Goal: Task Accomplishment & Management: Use online tool/utility

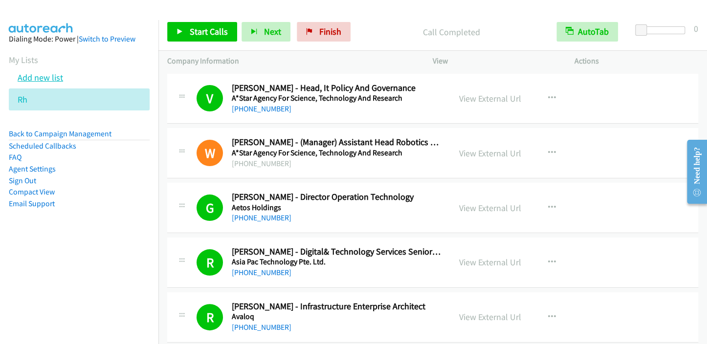
click at [61, 80] on link "Add new list" at bounding box center [40, 77] width 45 height 11
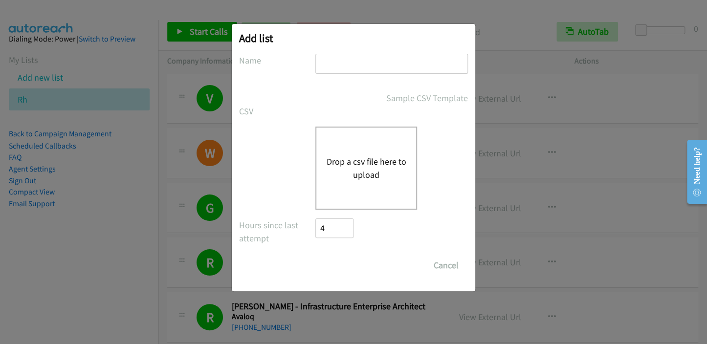
click at [344, 64] on input "text" at bounding box center [391, 64] width 153 height 20
type input "Cisco"
click at [350, 163] on button "Drop a csv file here to upload" at bounding box center [366, 168] width 80 height 26
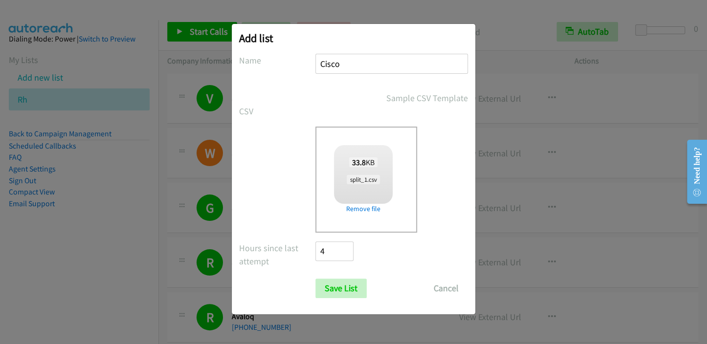
checkbox input "true"
click at [337, 286] on input "Save List" at bounding box center [340, 289] width 51 height 20
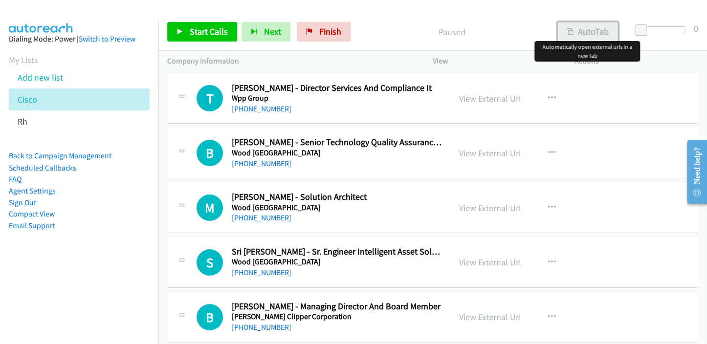
click at [587, 32] on button "AutoTab" at bounding box center [587, 32] width 61 height 20
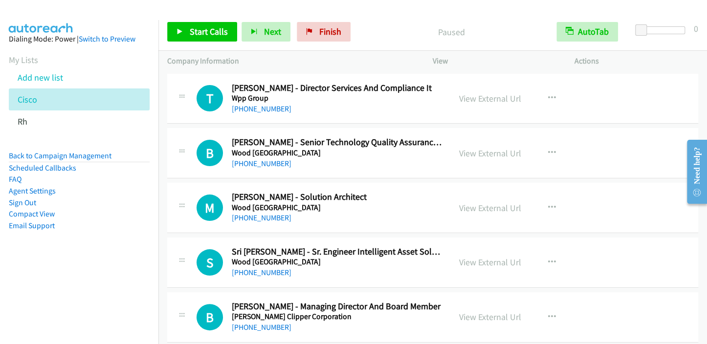
click at [386, 31] on p "Paused" at bounding box center [451, 31] width 175 height 13
click at [208, 33] on span "Start Calls" at bounding box center [209, 31] width 38 height 11
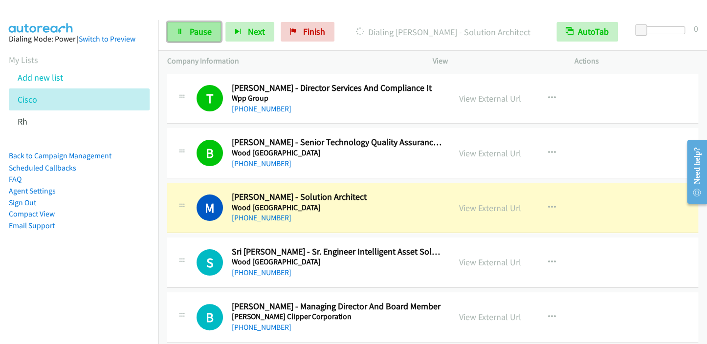
click at [196, 35] on span "Pause" at bounding box center [201, 31] width 22 height 11
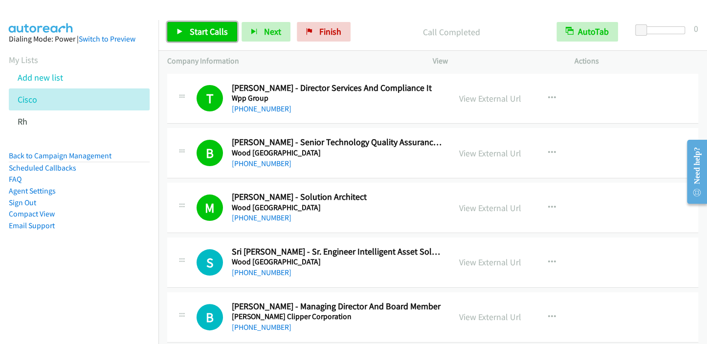
click at [214, 26] on span "Start Calls" at bounding box center [209, 31] width 38 height 11
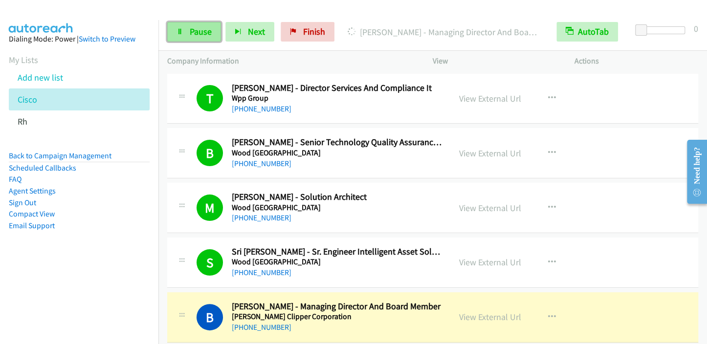
click at [180, 27] on link "Pause" at bounding box center [194, 32] width 54 height 20
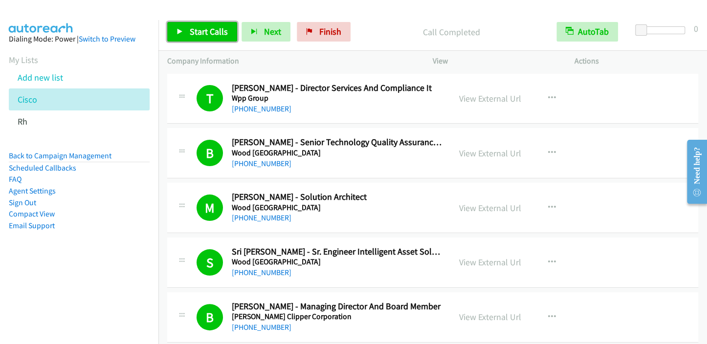
click at [209, 31] on span "Start Calls" at bounding box center [209, 31] width 38 height 11
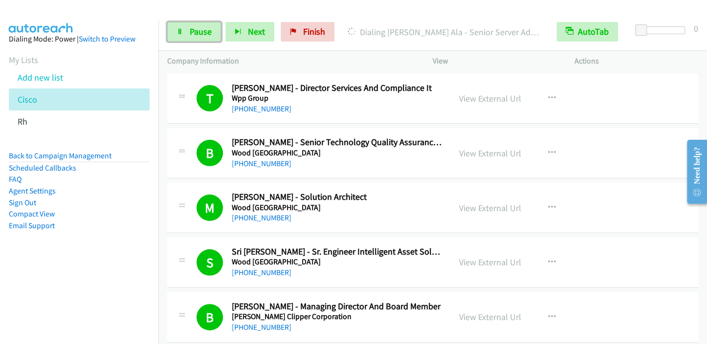
drag, startPoint x: 202, startPoint y: 37, endPoint x: 232, endPoint y: 19, distance: 34.9
click at [202, 36] on span "Pause" at bounding box center [201, 31] width 22 height 11
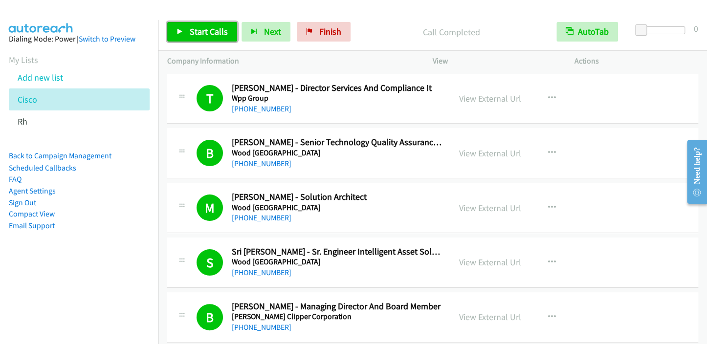
click at [192, 28] on span "Start Calls" at bounding box center [209, 31] width 38 height 11
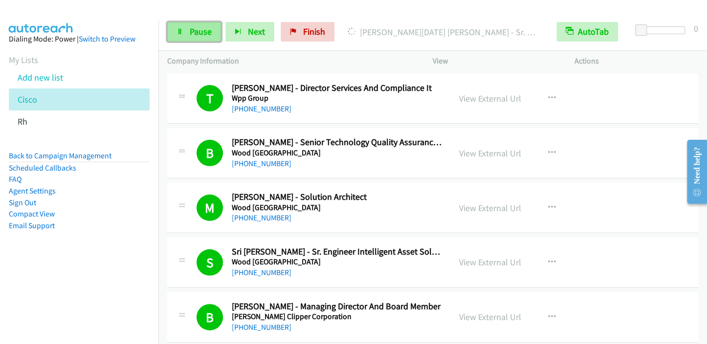
click at [194, 29] on span "Pause" at bounding box center [201, 31] width 22 height 11
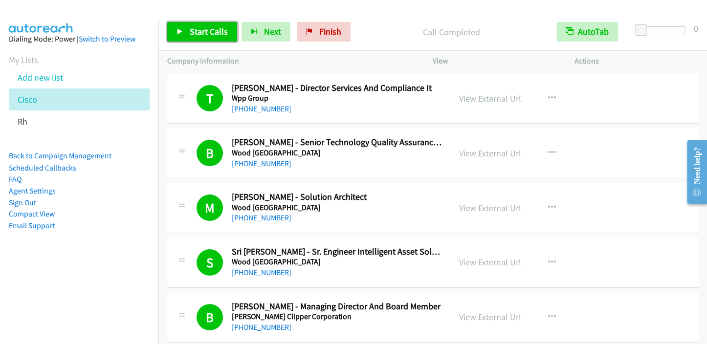
drag, startPoint x: 197, startPoint y: 38, endPoint x: 205, endPoint y: 34, distance: 8.5
click at [197, 38] on link "Start Calls" at bounding box center [202, 32] width 70 height 20
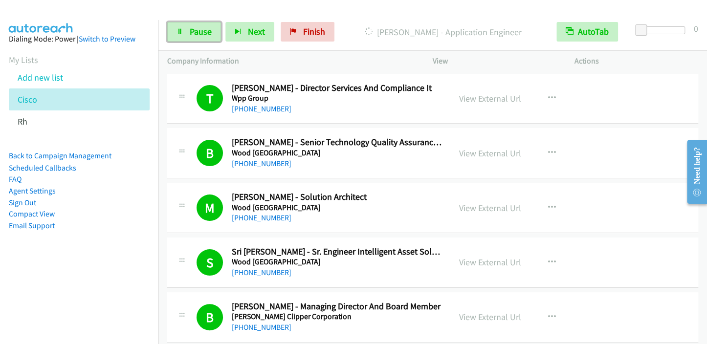
drag, startPoint x: 203, startPoint y: 33, endPoint x: 239, endPoint y: 16, distance: 39.6
click at [203, 33] on span "Pause" at bounding box center [201, 31] width 22 height 11
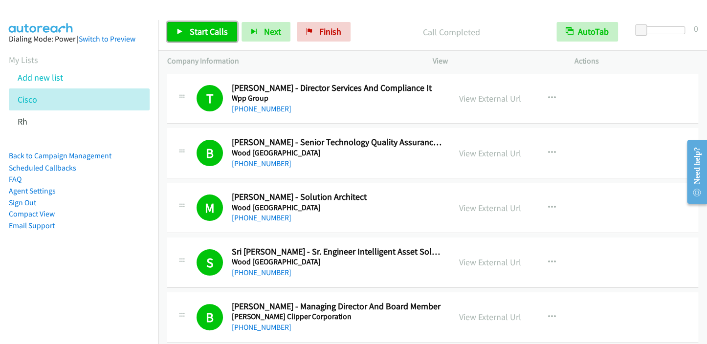
click at [208, 30] on span "Start Calls" at bounding box center [209, 31] width 38 height 11
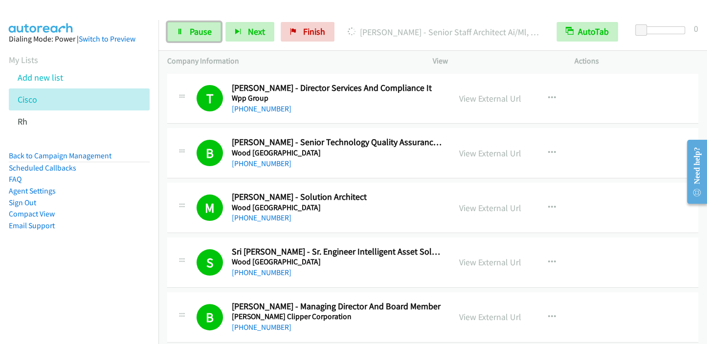
drag, startPoint x: 205, startPoint y: 29, endPoint x: 244, endPoint y: 17, distance: 41.0
click at [205, 29] on span "Pause" at bounding box center [201, 31] width 22 height 11
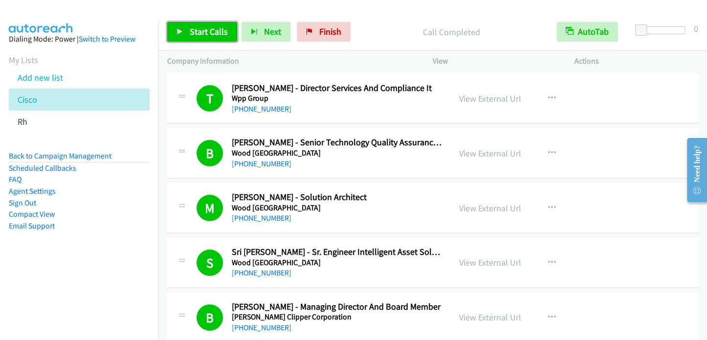
click at [196, 28] on span "Start Calls" at bounding box center [209, 31] width 38 height 11
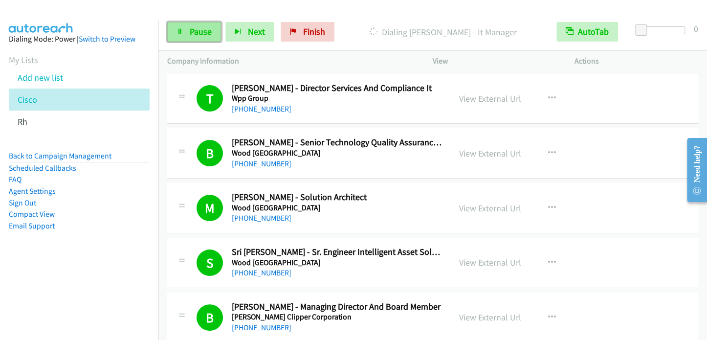
click at [206, 34] on span "Pause" at bounding box center [201, 31] width 22 height 11
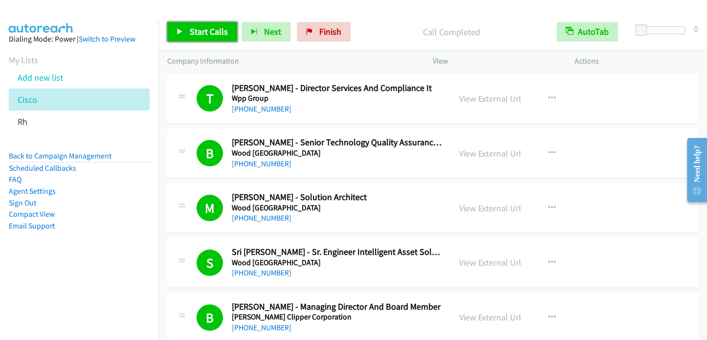
click at [203, 33] on span "Start Calls" at bounding box center [209, 31] width 38 height 11
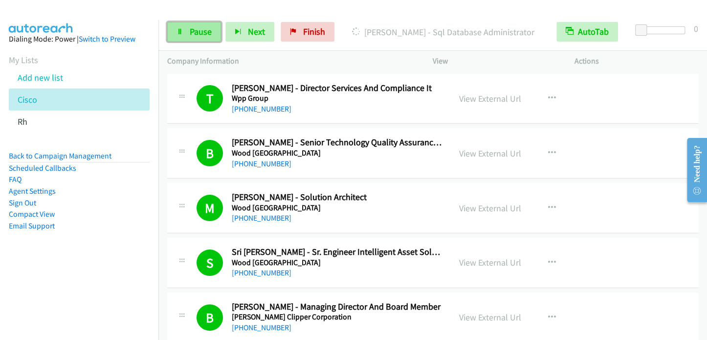
click at [209, 23] on link "Pause" at bounding box center [194, 32] width 54 height 20
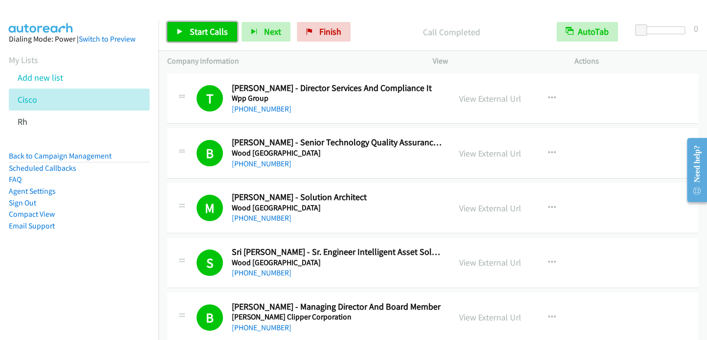
click at [192, 32] on span "Start Calls" at bounding box center [209, 31] width 38 height 11
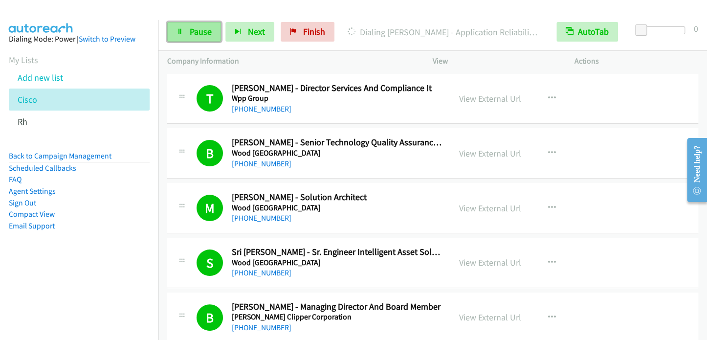
drag, startPoint x: 194, startPoint y: 34, endPoint x: 198, endPoint y: 24, distance: 10.3
click at [194, 34] on span "Pause" at bounding box center [201, 31] width 22 height 11
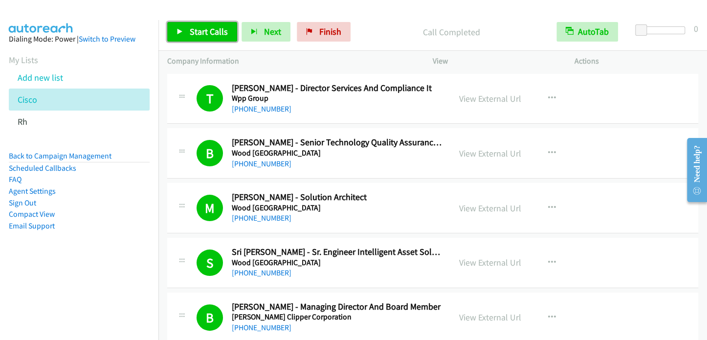
click at [212, 35] on span "Start Calls" at bounding box center [209, 31] width 38 height 11
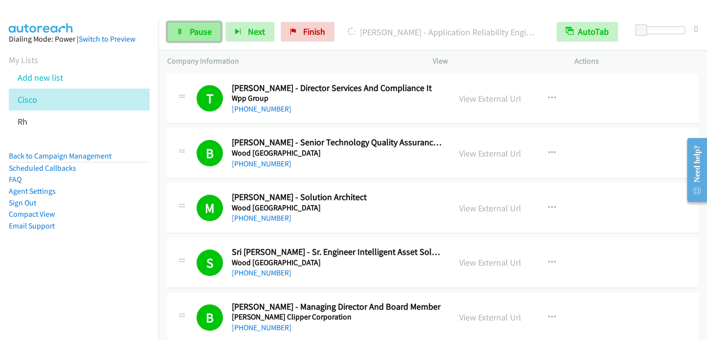
click at [190, 32] on span "Pause" at bounding box center [201, 31] width 22 height 11
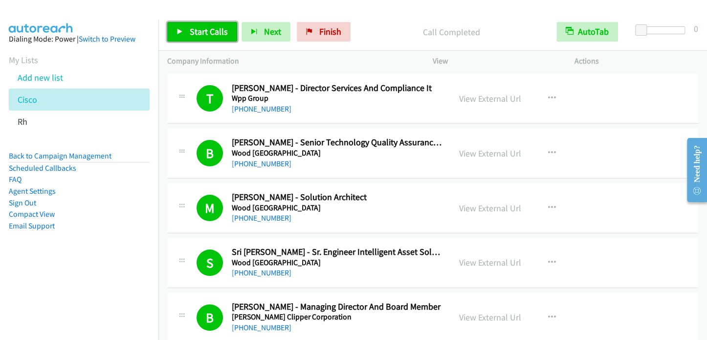
click at [201, 35] on span "Start Calls" at bounding box center [209, 31] width 38 height 11
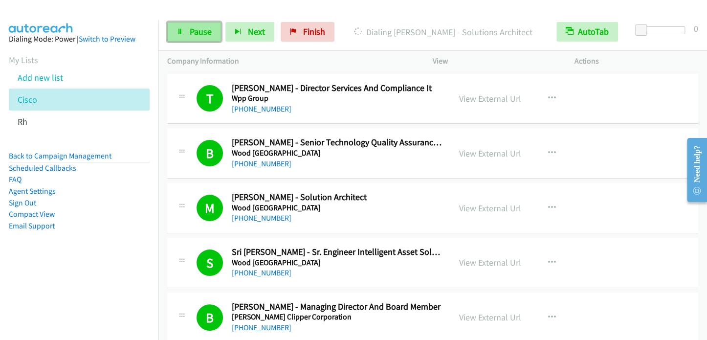
click at [208, 32] on span "Pause" at bounding box center [201, 31] width 22 height 11
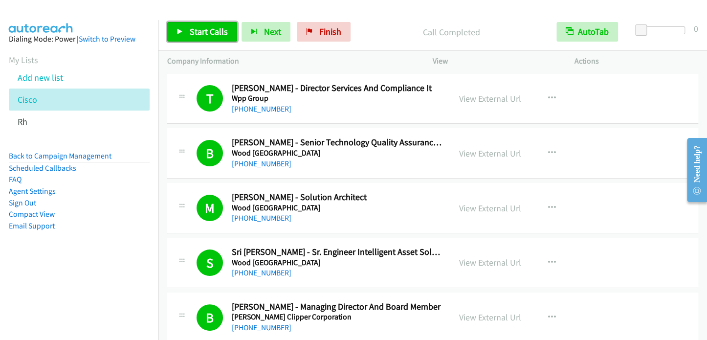
click at [191, 31] on span "Start Calls" at bounding box center [209, 31] width 38 height 11
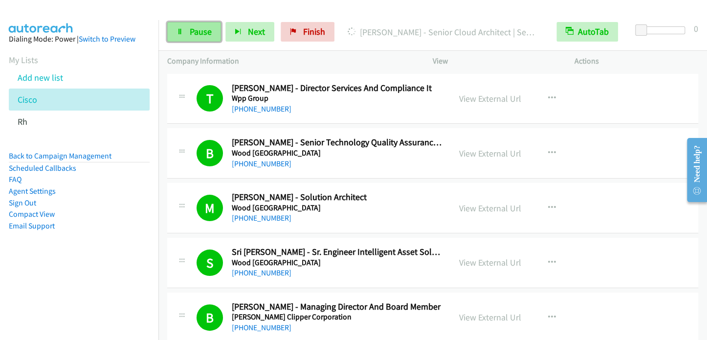
click at [199, 31] on span "Pause" at bounding box center [201, 31] width 22 height 11
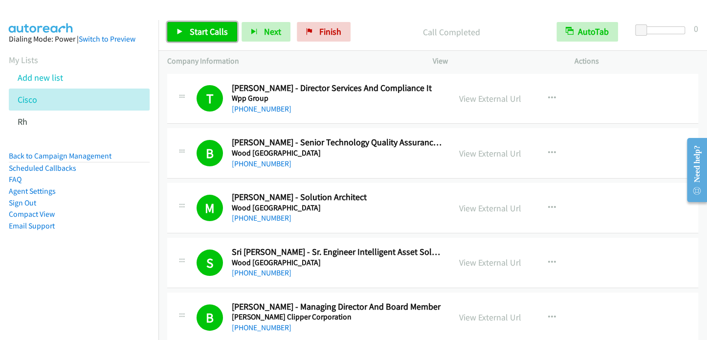
click at [203, 27] on span "Start Calls" at bounding box center [209, 31] width 38 height 11
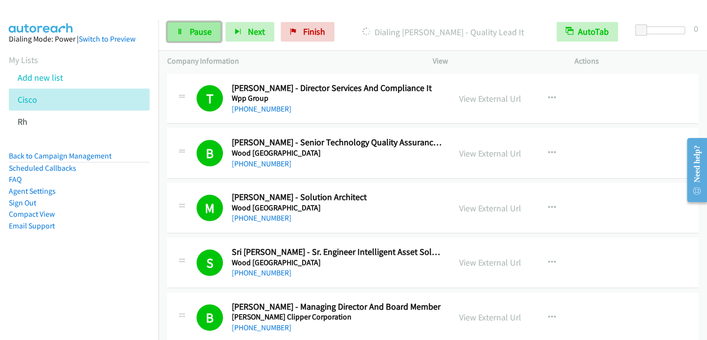
click at [203, 30] on span "Pause" at bounding box center [201, 31] width 22 height 11
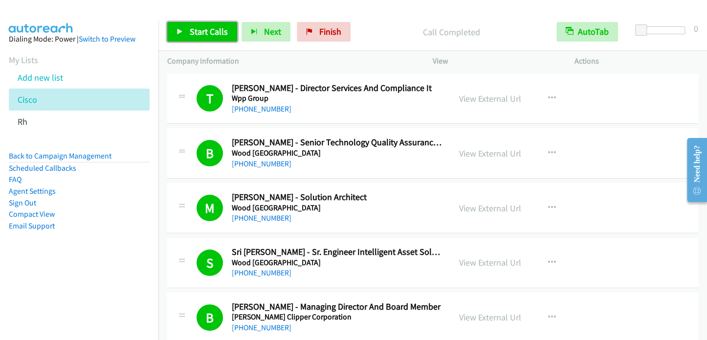
click at [197, 33] on span "Start Calls" at bounding box center [209, 31] width 38 height 11
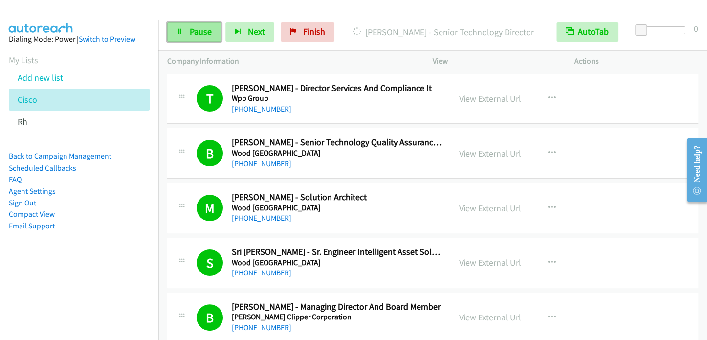
click at [193, 33] on span "Pause" at bounding box center [201, 31] width 22 height 11
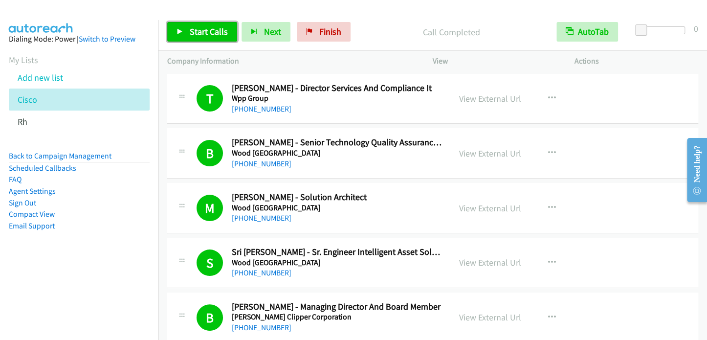
drag, startPoint x: 192, startPoint y: 31, endPoint x: 200, endPoint y: 22, distance: 12.4
click at [192, 31] on span "Start Calls" at bounding box center [209, 31] width 38 height 11
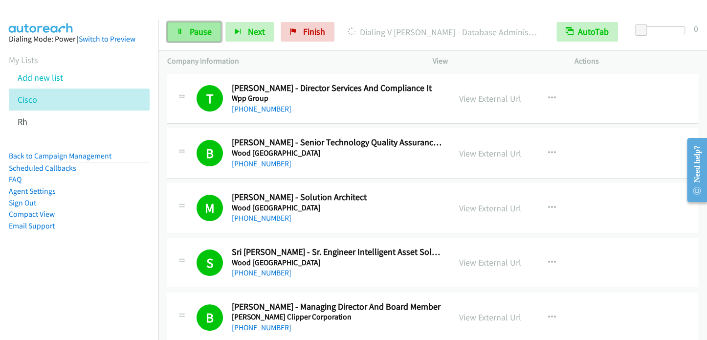
click at [200, 30] on span "Pause" at bounding box center [201, 31] width 22 height 11
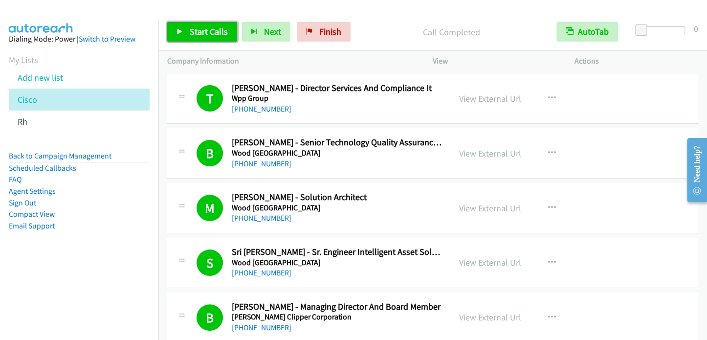
drag, startPoint x: 201, startPoint y: 30, endPoint x: 205, endPoint y: 23, distance: 7.9
click at [201, 31] on span "Start Calls" at bounding box center [209, 31] width 38 height 11
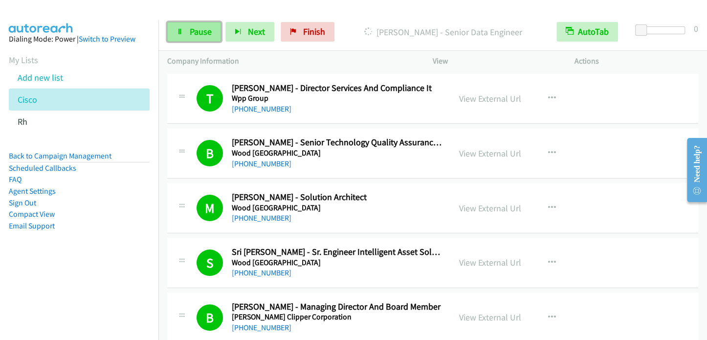
click at [199, 40] on link "Pause" at bounding box center [194, 32] width 54 height 20
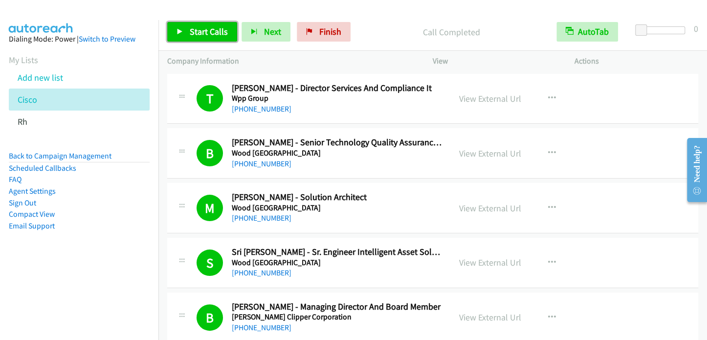
click at [191, 27] on span "Start Calls" at bounding box center [209, 31] width 38 height 11
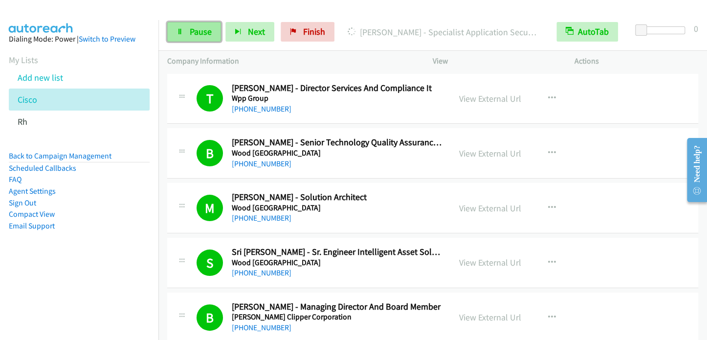
click at [206, 27] on span "Pause" at bounding box center [201, 31] width 22 height 11
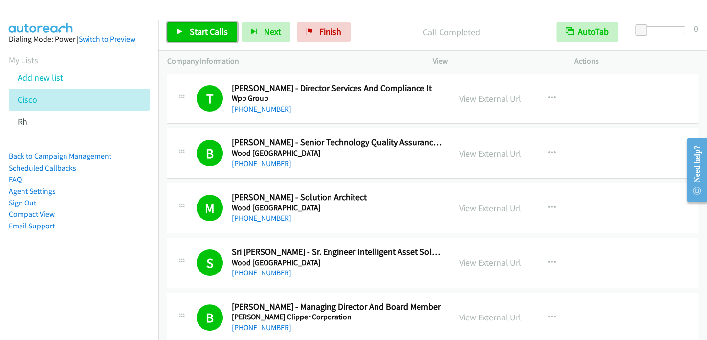
click at [198, 34] on span "Start Calls" at bounding box center [209, 31] width 38 height 11
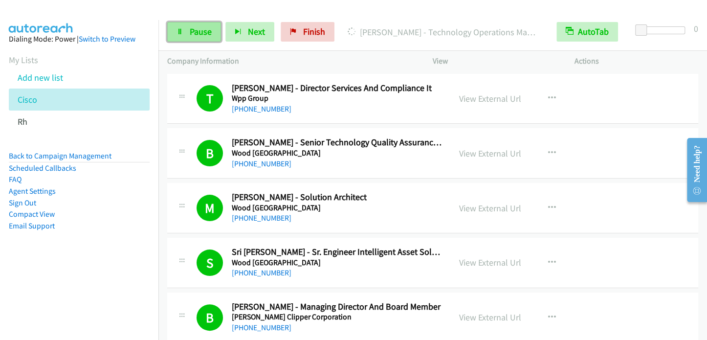
click at [199, 36] on span "Pause" at bounding box center [201, 31] width 22 height 11
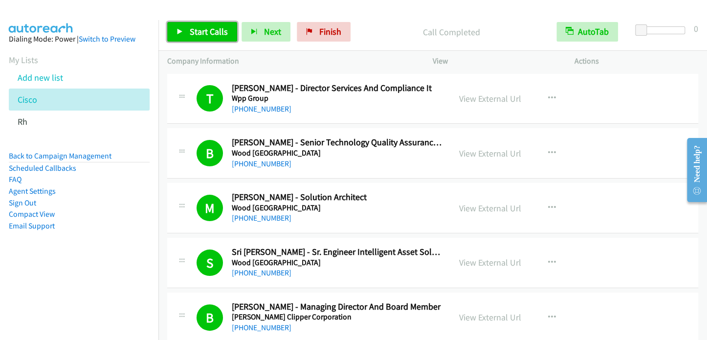
click at [196, 33] on span "Start Calls" at bounding box center [209, 31] width 38 height 11
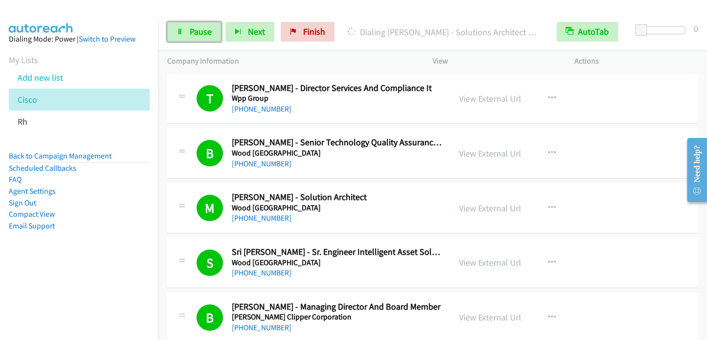
drag, startPoint x: 187, startPoint y: 31, endPoint x: 208, endPoint y: 11, distance: 28.7
click at [188, 31] on link "Pause" at bounding box center [194, 32] width 54 height 20
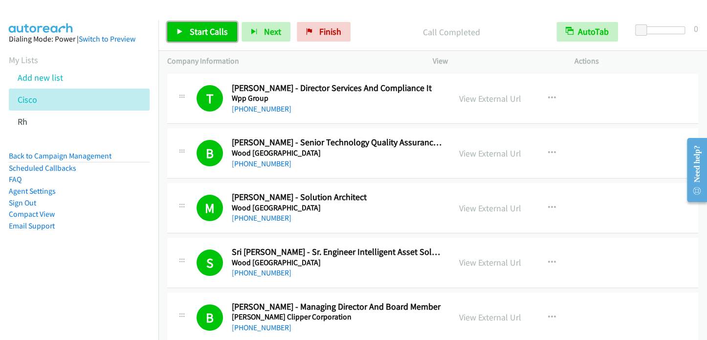
click at [205, 33] on span "Start Calls" at bounding box center [209, 31] width 38 height 11
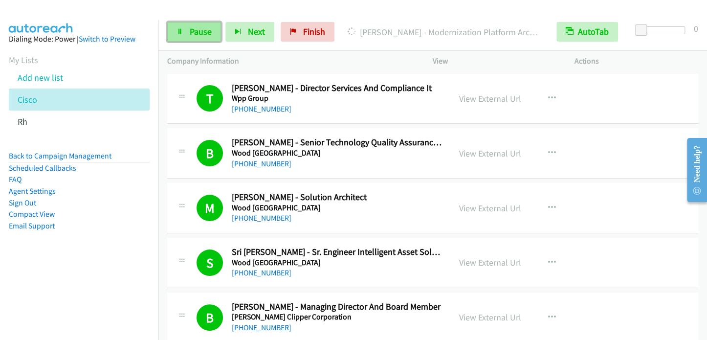
click at [205, 27] on span "Pause" at bounding box center [201, 31] width 22 height 11
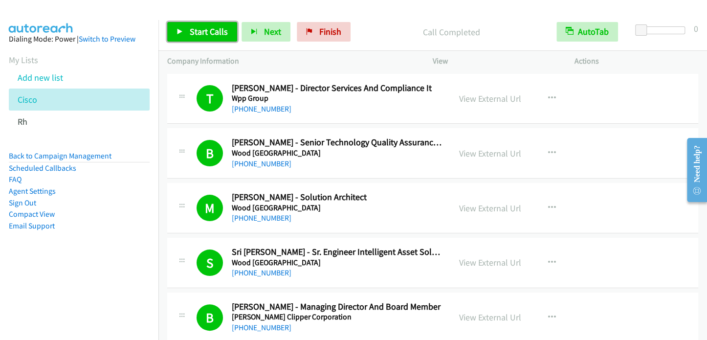
click at [208, 30] on span "Start Calls" at bounding box center [209, 31] width 38 height 11
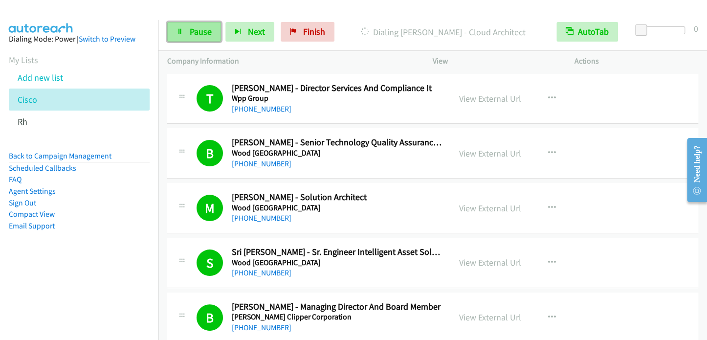
click at [202, 37] on link "Pause" at bounding box center [194, 32] width 54 height 20
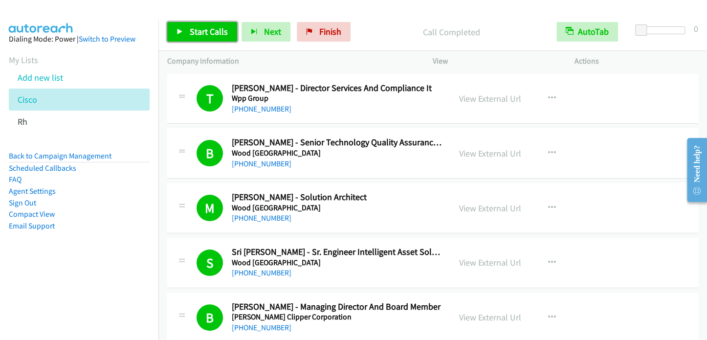
drag, startPoint x: 190, startPoint y: 31, endPoint x: 196, endPoint y: 30, distance: 6.4
click at [190, 31] on span "Start Calls" at bounding box center [209, 31] width 38 height 11
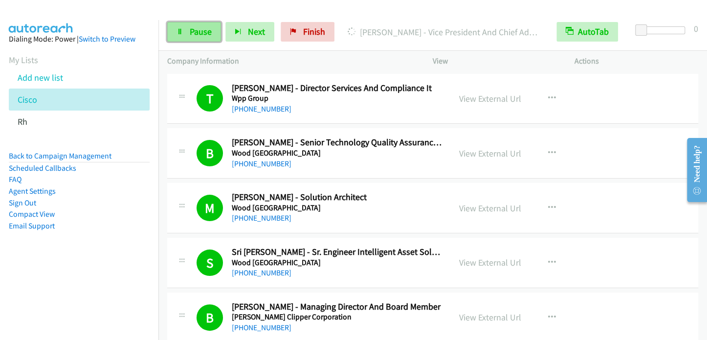
click at [196, 35] on span "Pause" at bounding box center [201, 31] width 22 height 11
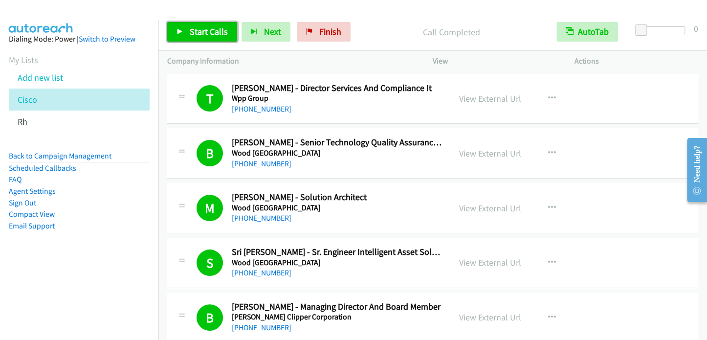
click at [204, 26] on span "Start Calls" at bounding box center [209, 31] width 38 height 11
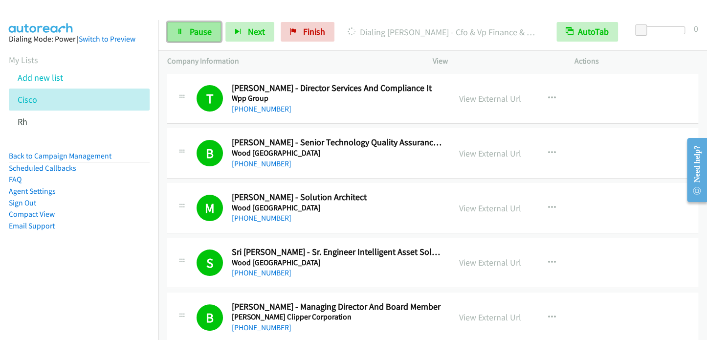
click at [190, 37] on span "Pause" at bounding box center [201, 31] width 22 height 11
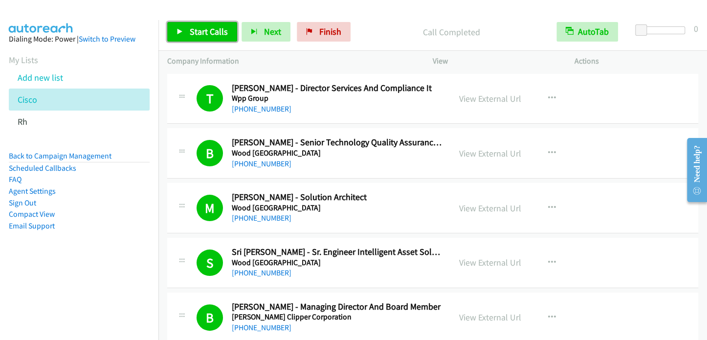
click at [198, 29] on span "Start Calls" at bounding box center [209, 31] width 38 height 11
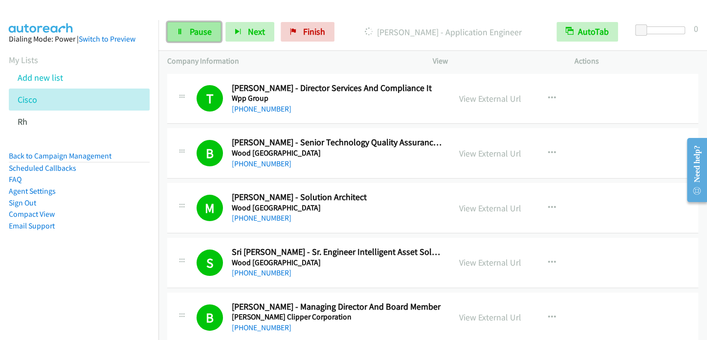
click at [191, 29] on span "Pause" at bounding box center [201, 31] width 22 height 11
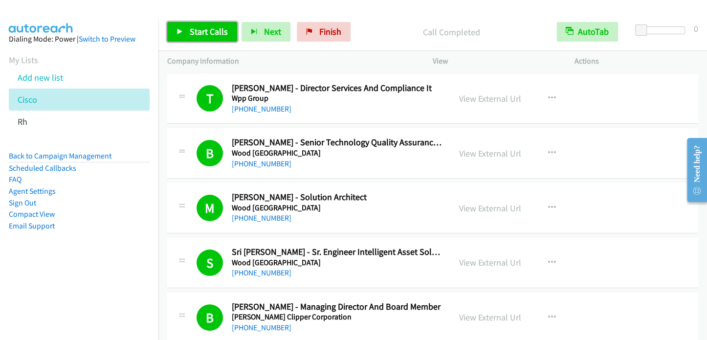
click at [207, 29] on span "Start Calls" at bounding box center [209, 31] width 38 height 11
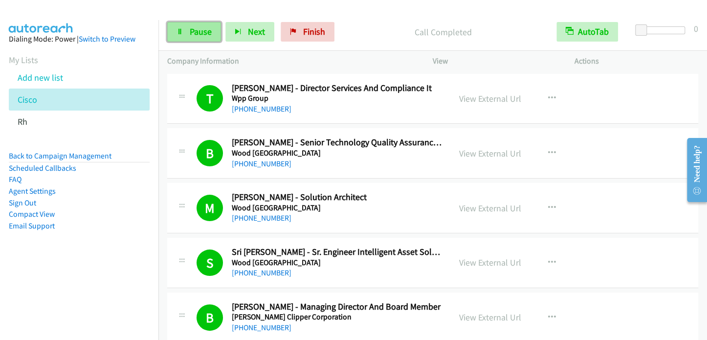
click at [205, 32] on span "Pause" at bounding box center [201, 31] width 22 height 11
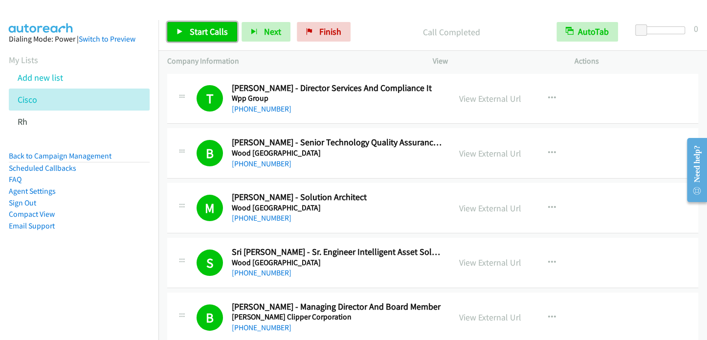
click at [196, 31] on span "Start Calls" at bounding box center [209, 31] width 38 height 11
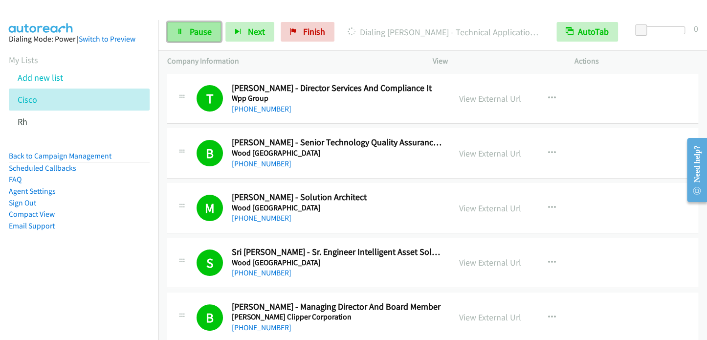
drag, startPoint x: 179, startPoint y: 27, endPoint x: 174, endPoint y: 27, distance: 5.9
click at [179, 27] on link "Pause" at bounding box center [194, 32] width 54 height 20
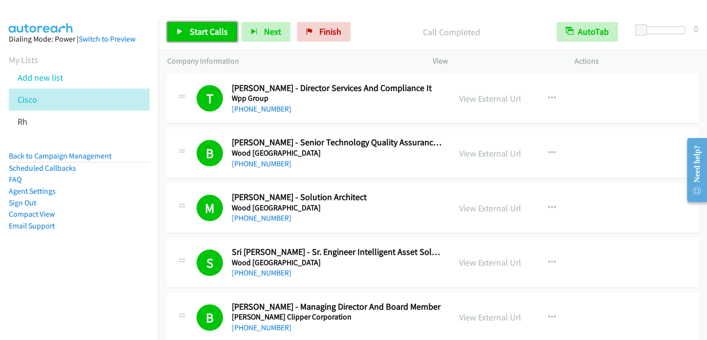
click at [182, 31] on icon at bounding box center [179, 32] width 7 height 7
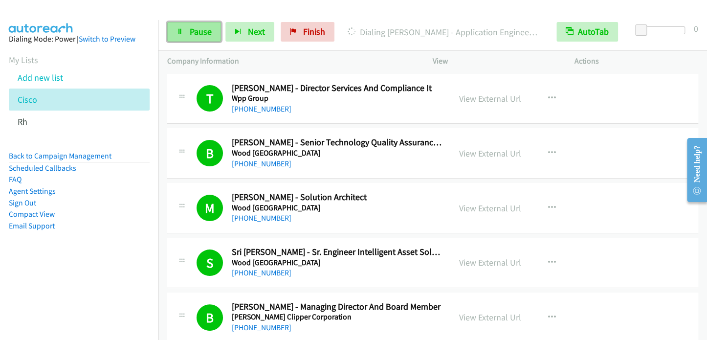
click at [181, 30] on icon at bounding box center [179, 32] width 7 height 7
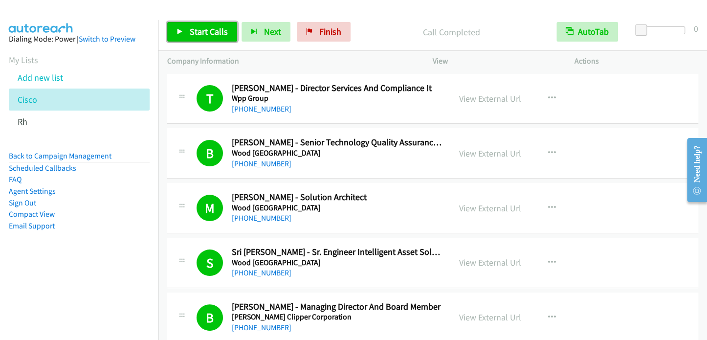
click at [196, 36] on span "Start Calls" at bounding box center [209, 31] width 38 height 11
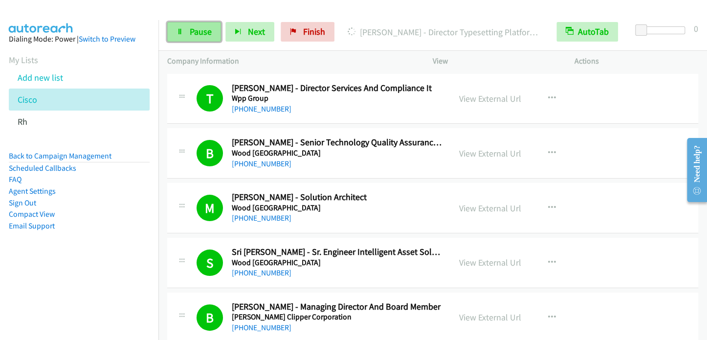
click at [210, 30] on span "Pause" at bounding box center [201, 31] width 22 height 11
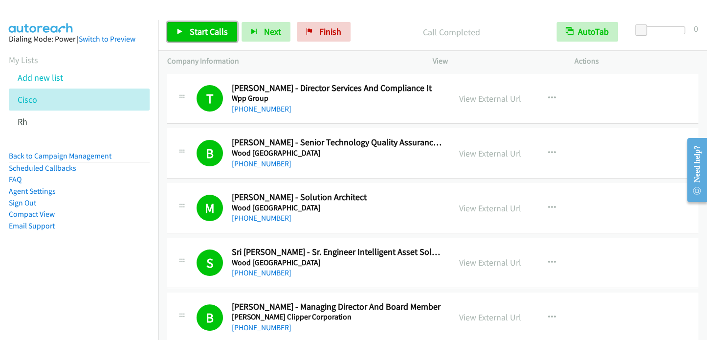
click at [195, 37] on link "Start Calls" at bounding box center [202, 32] width 70 height 20
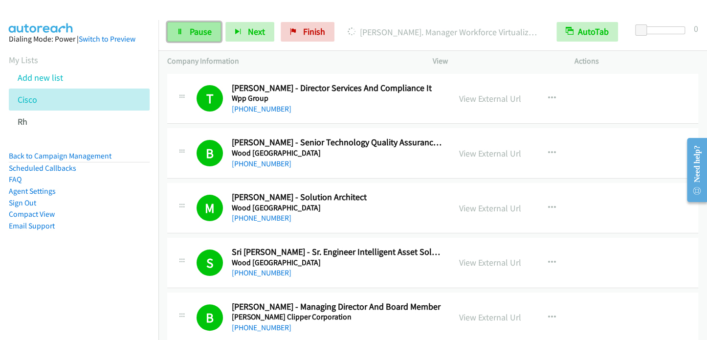
click at [197, 32] on span "Pause" at bounding box center [201, 31] width 22 height 11
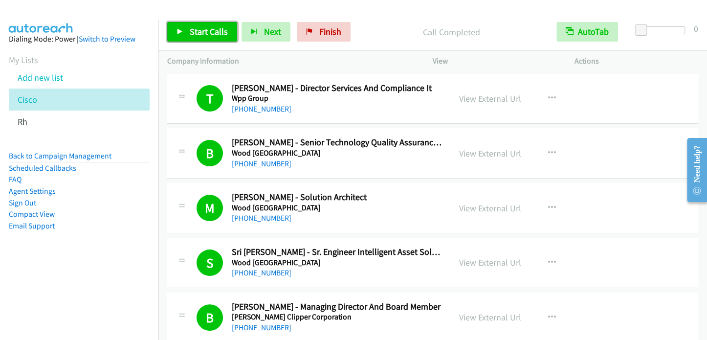
click at [205, 32] on span "Start Calls" at bounding box center [209, 31] width 38 height 11
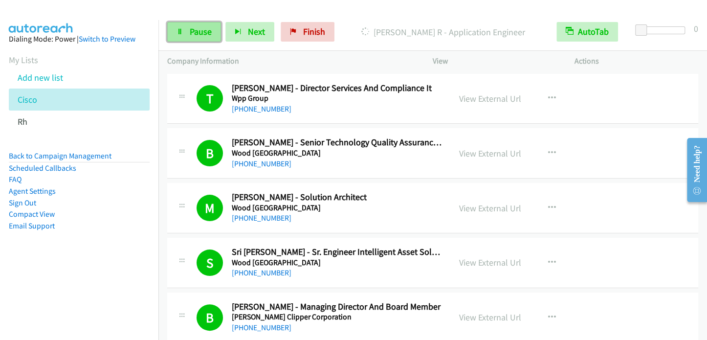
drag, startPoint x: 204, startPoint y: 39, endPoint x: 205, endPoint y: 27, distance: 12.3
click at [203, 40] on link "Pause" at bounding box center [194, 32] width 54 height 20
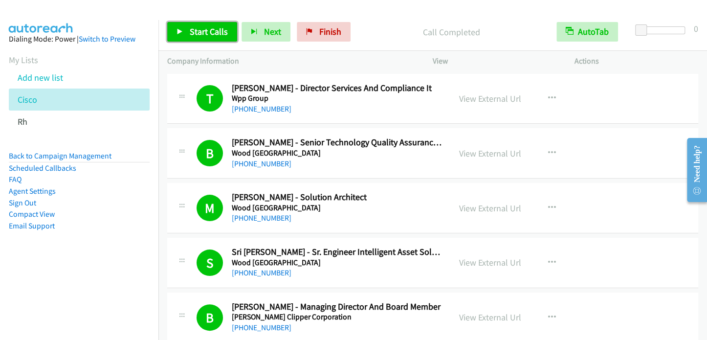
click at [196, 32] on span "Start Calls" at bounding box center [209, 31] width 38 height 11
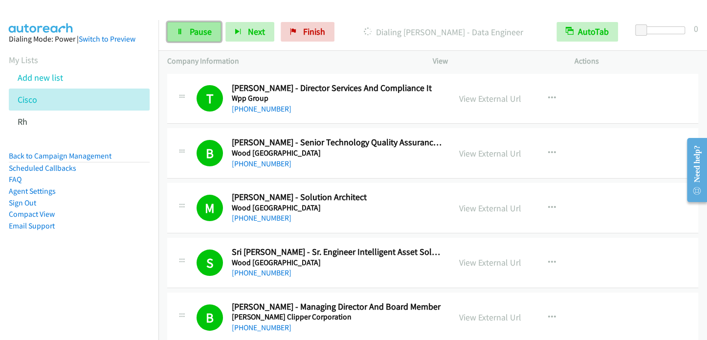
drag, startPoint x: 205, startPoint y: 35, endPoint x: 210, endPoint y: 25, distance: 11.4
click at [205, 35] on span "Pause" at bounding box center [201, 31] width 22 height 11
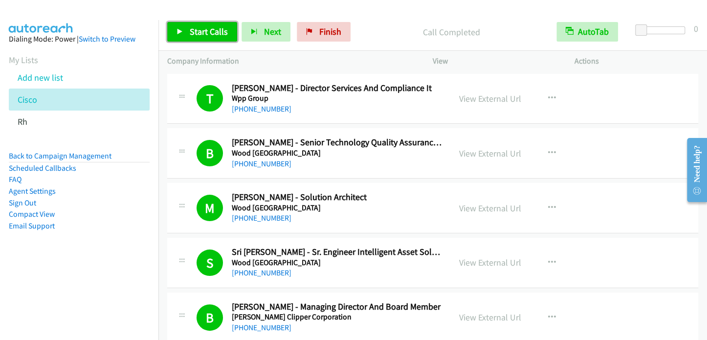
drag, startPoint x: 194, startPoint y: 35, endPoint x: 189, endPoint y: 32, distance: 5.7
click at [194, 35] on span "Start Calls" at bounding box center [209, 31] width 38 height 11
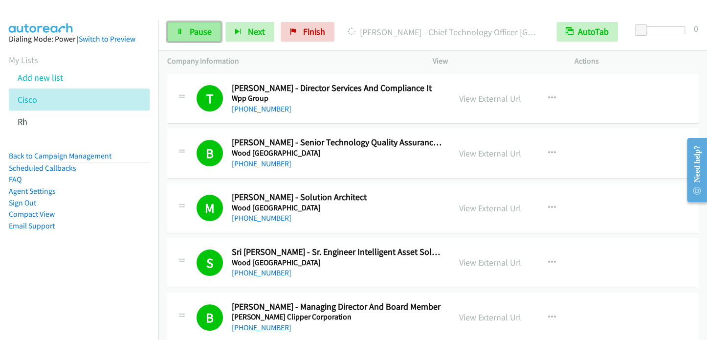
drag, startPoint x: 202, startPoint y: 37, endPoint x: 207, endPoint y: 32, distance: 6.9
click at [202, 37] on span "Pause" at bounding box center [201, 31] width 22 height 11
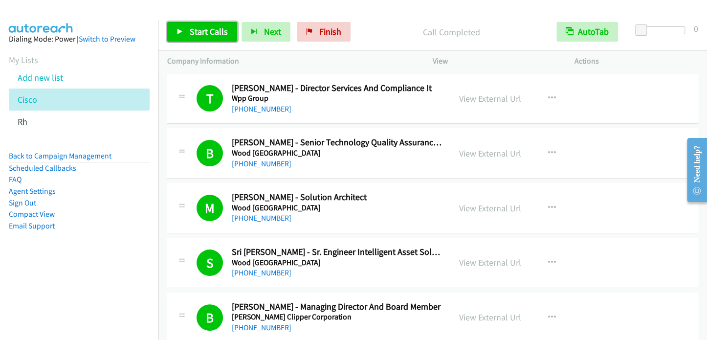
drag, startPoint x: 182, startPoint y: 32, endPoint x: 194, endPoint y: 27, distance: 12.1
click at [182, 32] on icon at bounding box center [179, 32] width 7 height 7
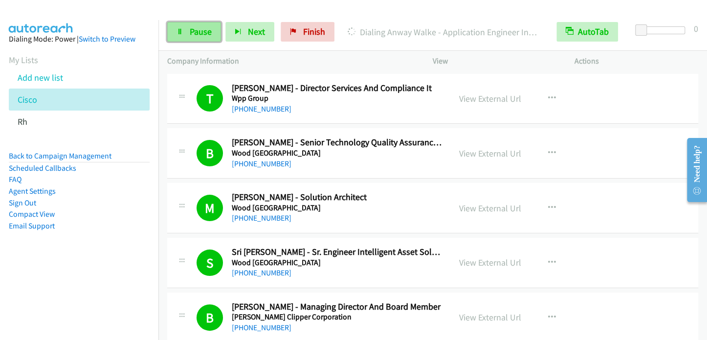
click at [202, 37] on link "Pause" at bounding box center [194, 32] width 54 height 20
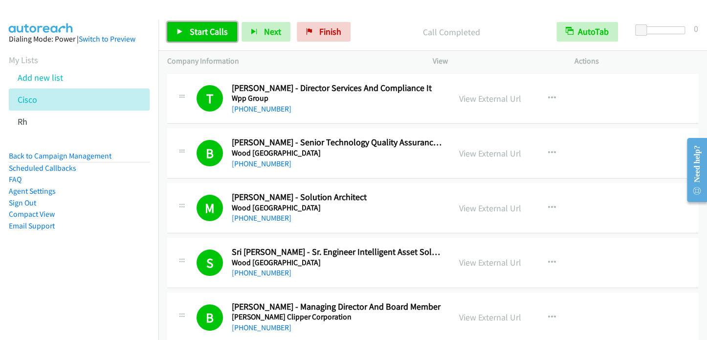
click at [217, 26] on span "Start Calls" at bounding box center [209, 31] width 38 height 11
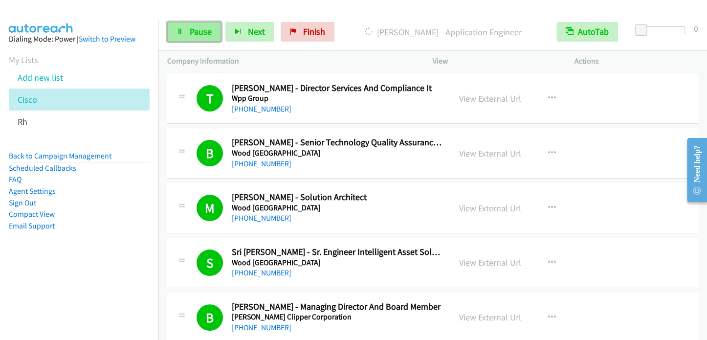
click at [192, 35] on span "Pause" at bounding box center [201, 31] width 22 height 11
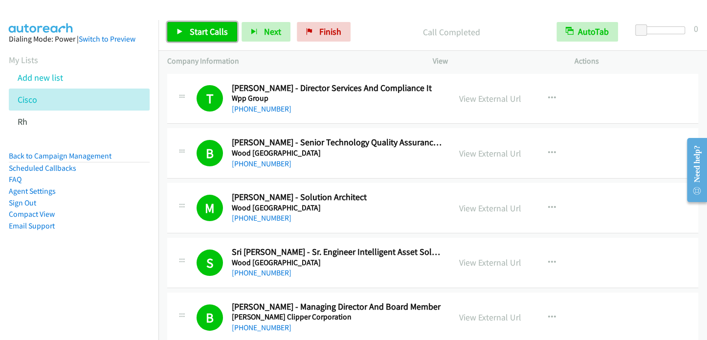
click at [203, 28] on span "Start Calls" at bounding box center [209, 31] width 38 height 11
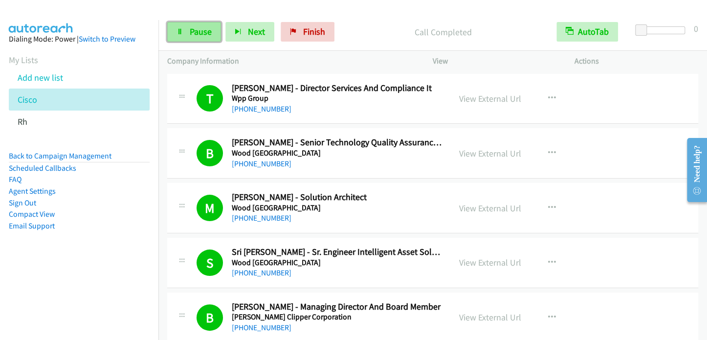
click at [202, 31] on span "Pause" at bounding box center [201, 31] width 22 height 11
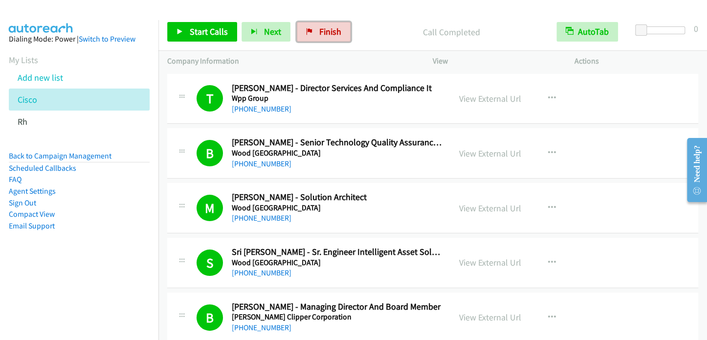
drag, startPoint x: 336, startPoint y: 31, endPoint x: 401, endPoint y: 36, distance: 64.7
click at [336, 31] on span "Finish" at bounding box center [330, 31] width 22 height 11
